Goal: Navigation & Orientation: Find specific page/section

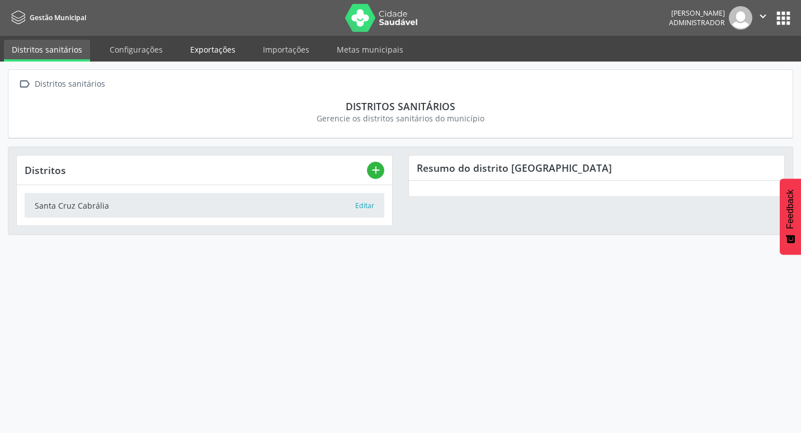
click at [209, 44] on link "Exportações" at bounding box center [212, 50] width 61 height 20
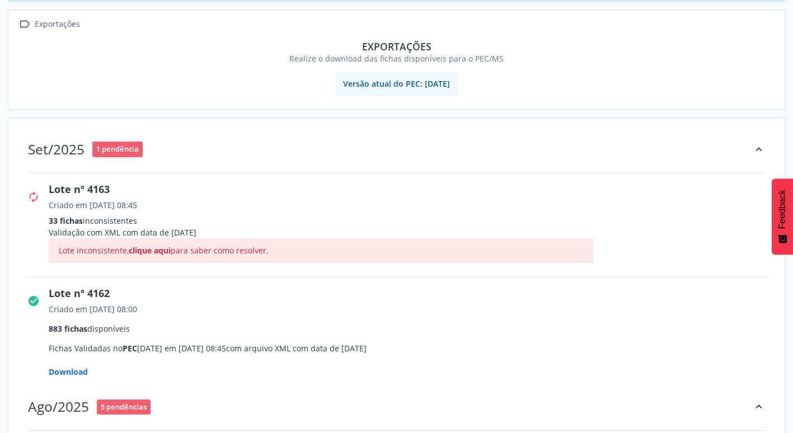
scroll to position [112, 0]
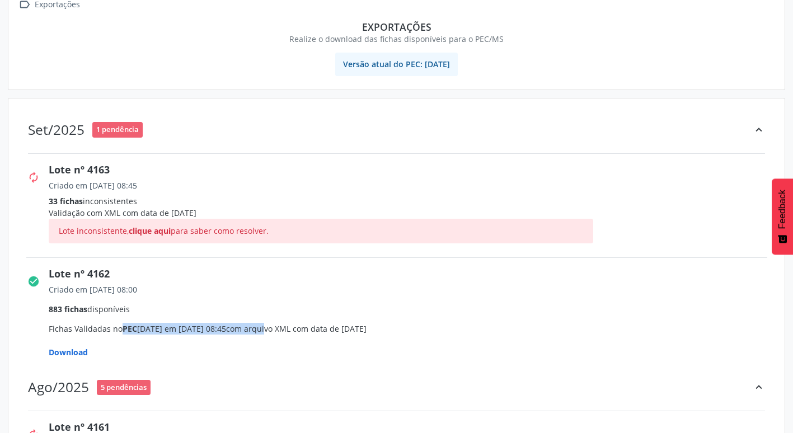
drag, startPoint x: 96, startPoint y: 329, endPoint x: 248, endPoint y: 334, distance: 152.9
click at [248, 334] on div "Criado em [DATE] 08:00 883 fichas disponíveis Fichas Validadas no PEC [DATE] em…" at bounding box center [412, 321] width 726 height 79
drag, startPoint x: 248, startPoint y: 334, endPoint x: 278, endPoint y: 331, distance: 29.9
click at [278, 331] on span "com arquivo XML com data de [DATE]" at bounding box center [296, 328] width 140 height 11
click at [162, 230] on span "clique aqui" at bounding box center [150, 231] width 42 height 11
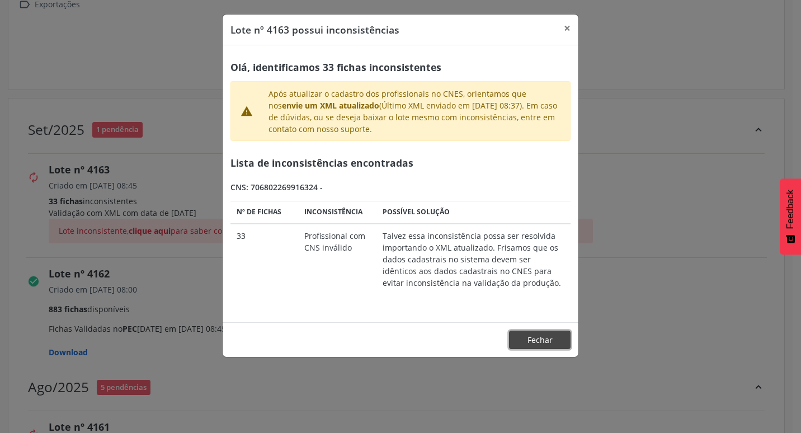
click at [526, 340] on button "Fechar" at bounding box center [540, 340] width 62 height 19
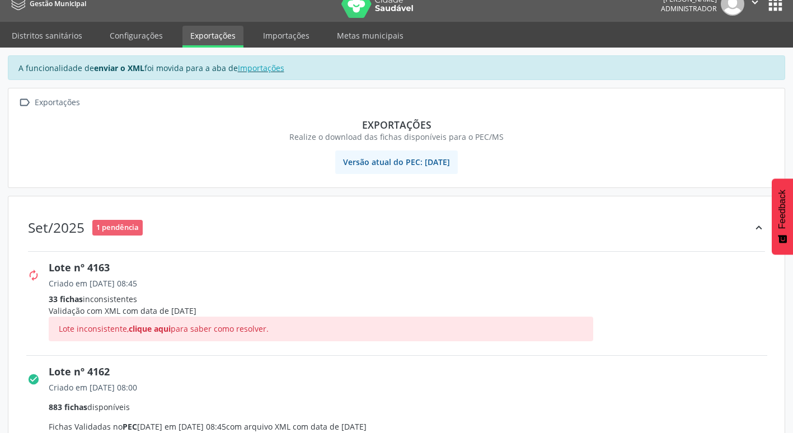
scroll to position [0, 0]
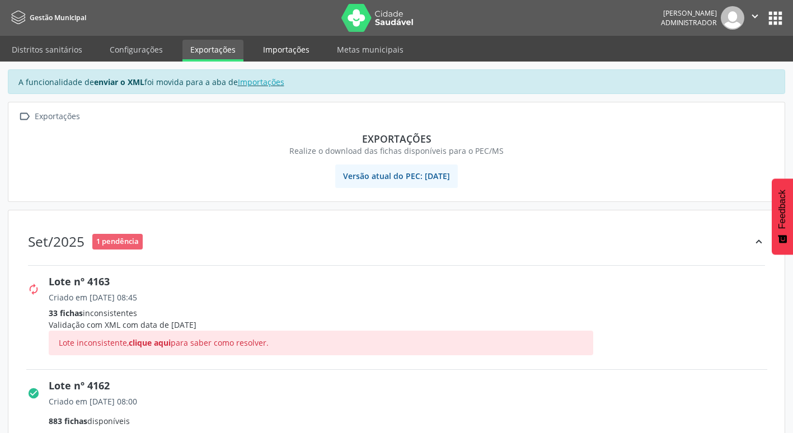
click at [282, 49] on link "Importações" at bounding box center [286, 50] width 62 height 20
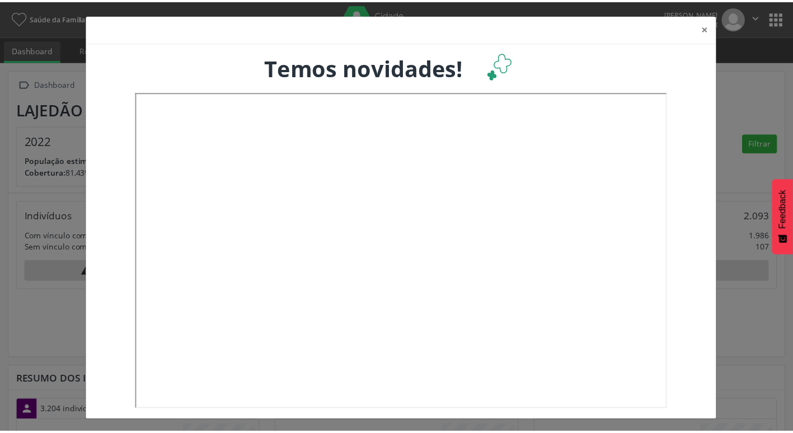
scroll to position [186, 262]
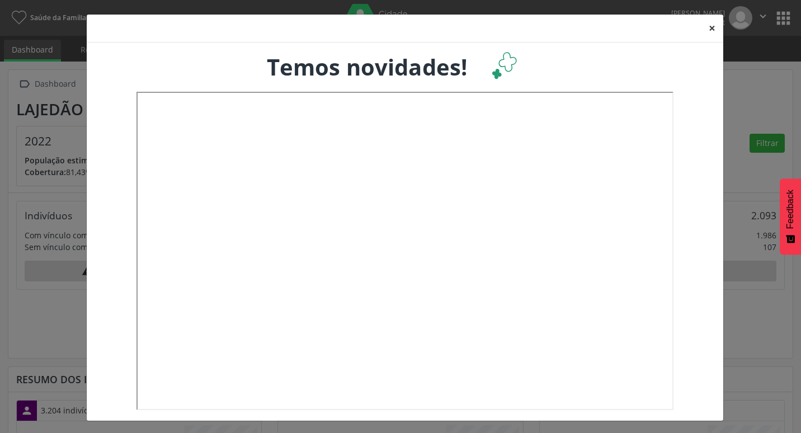
click at [702, 25] on button "×" at bounding box center [712, 28] width 22 height 27
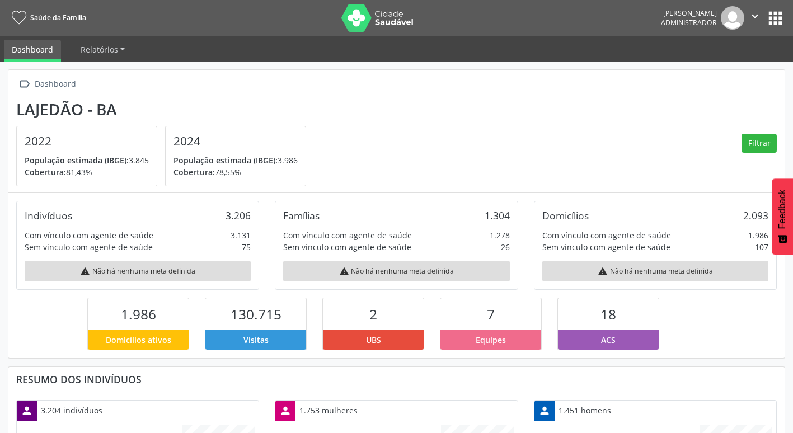
scroll to position [0, 0]
click at [778, 15] on button "apps" at bounding box center [776, 18] width 20 height 20
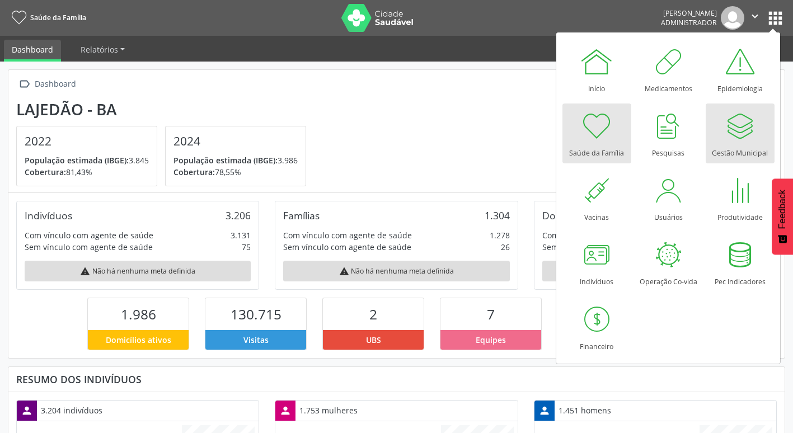
click at [747, 133] on div at bounding box center [740, 126] width 34 height 34
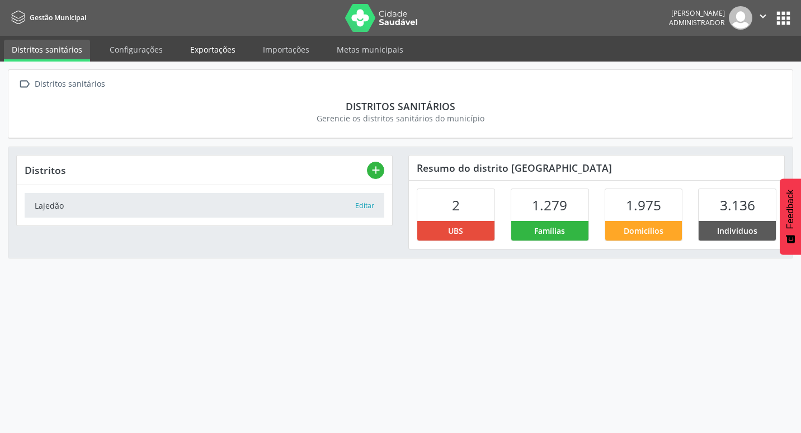
click at [201, 53] on link "Exportações" at bounding box center [212, 50] width 61 height 20
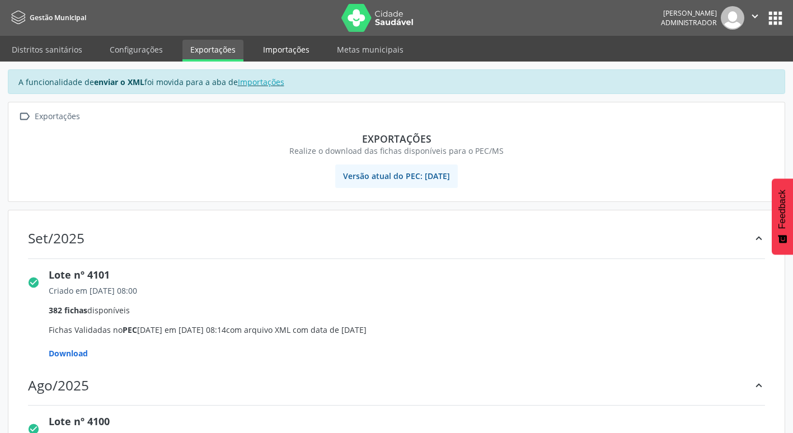
click at [283, 58] on link "Importações" at bounding box center [286, 50] width 62 height 20
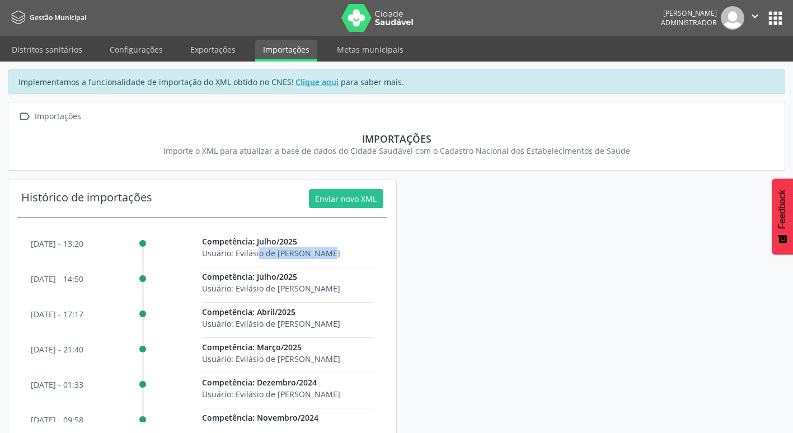
drag, startPoint x: 234, startPoint y: 254, endPoint x: 292, endPoint y: 253, distance: 57.6
click at [292, 253] on span "Usuário: Evilásio de Jesus Moreira" at bounding box center [271, 253] width 138 height 11
